Goal: Task Accomplishment & Management: Manage account settings

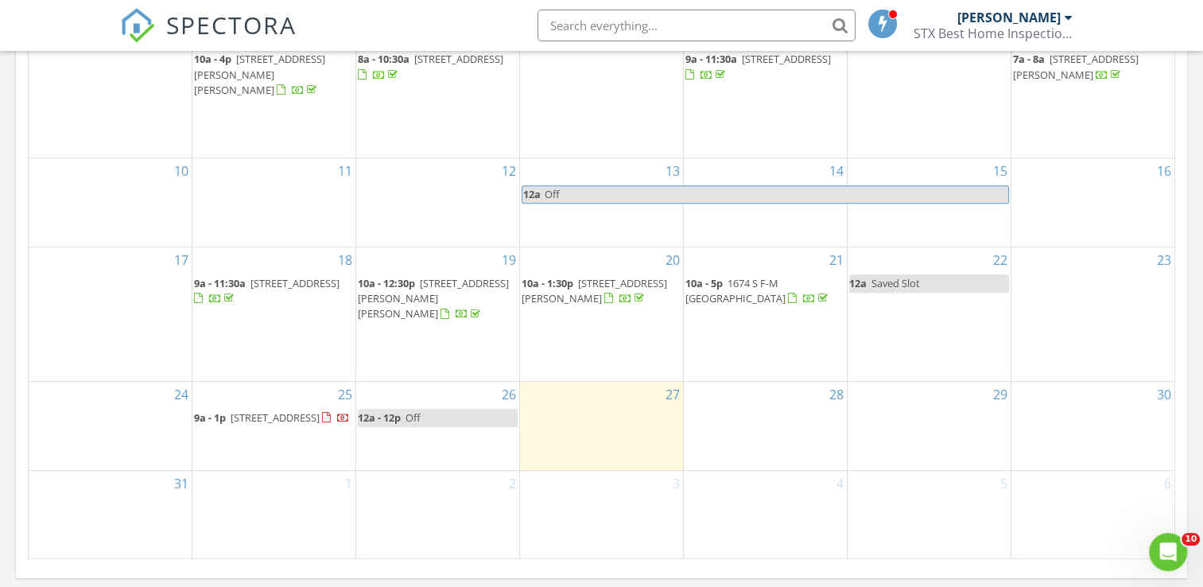
scroll to position [1034, 0]
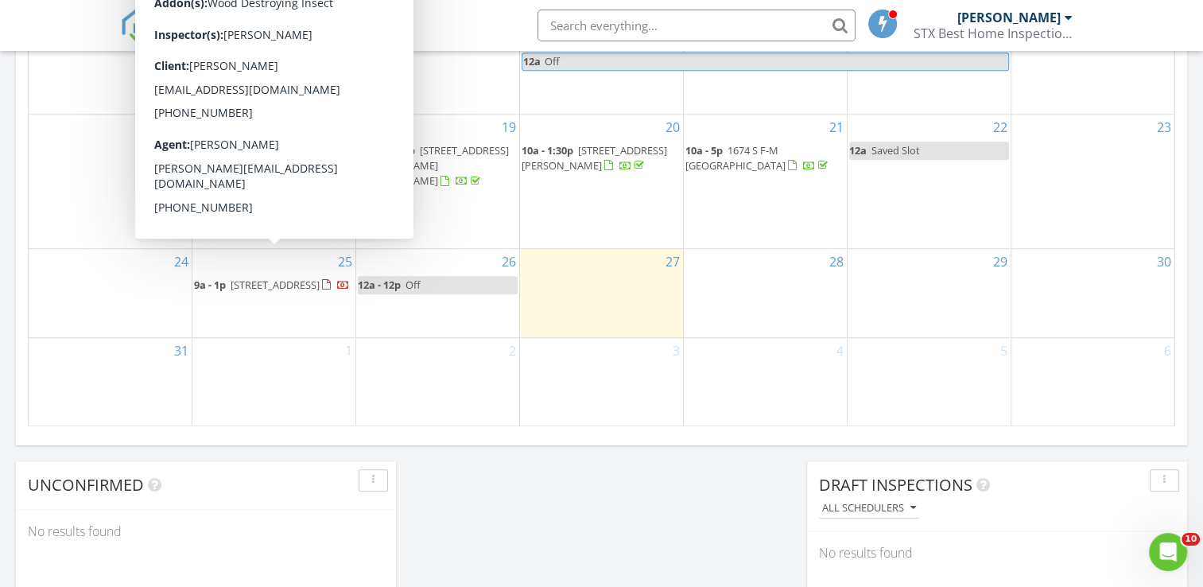
click at [258, 278] on span "[STREET_ADDRESS]" at bounding box center [275, 285] width 89 height 14
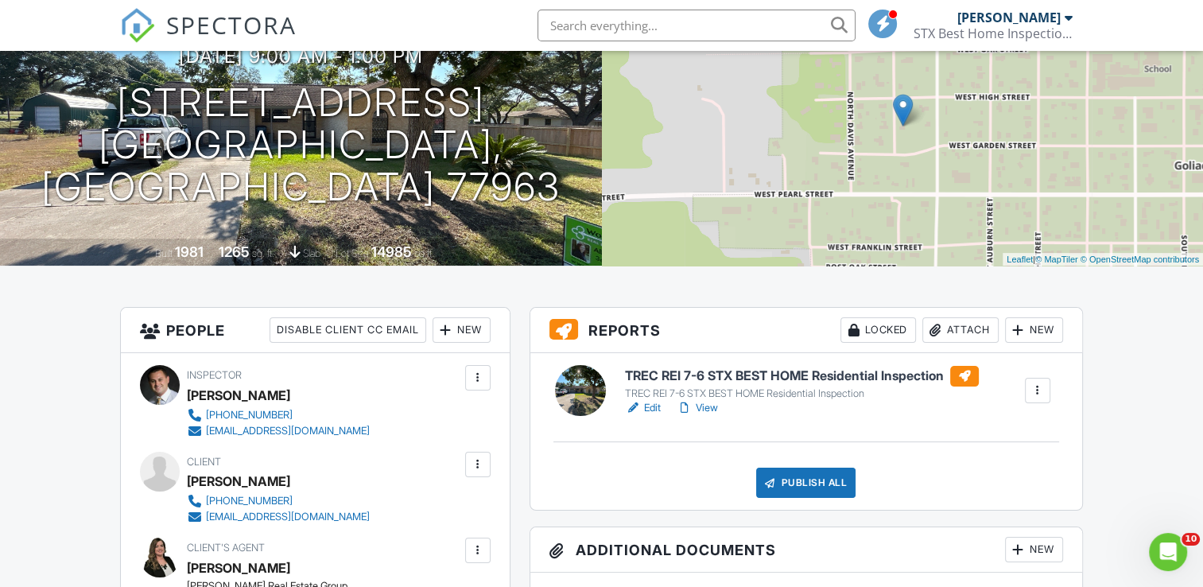
scroll to position [318, 0]
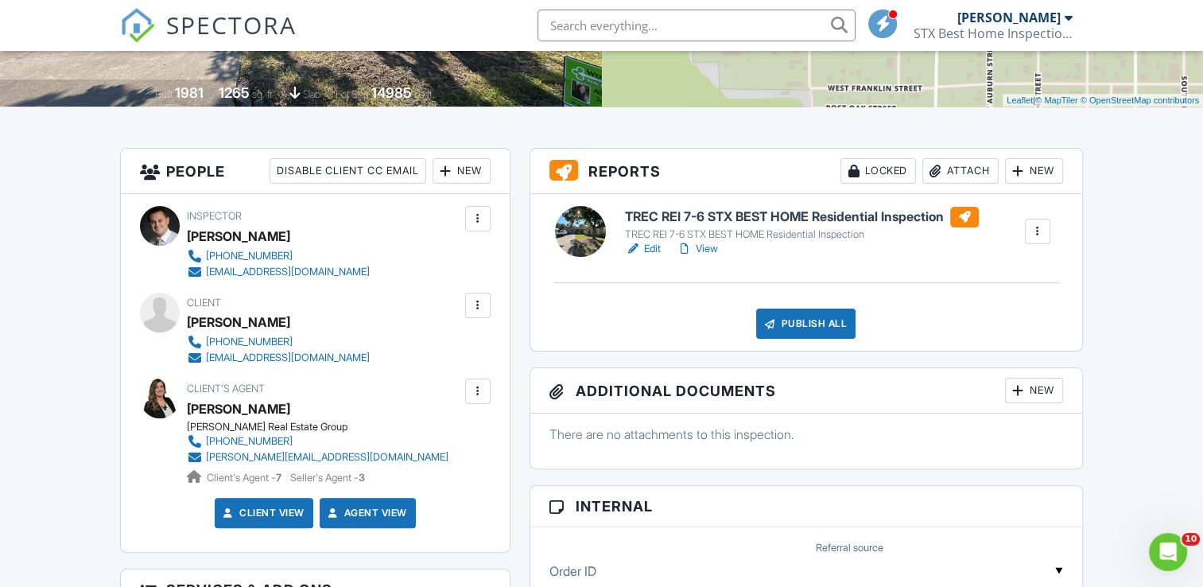
click at [647, 247] on link "Edit" at bounding box center [643, 249] width 36 height 16
